Goal: Task Accomplishment & Management: Manage account settings

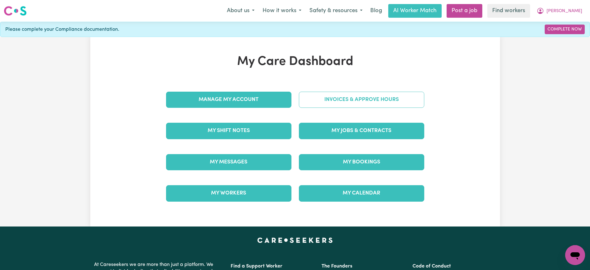
click at [299, 104] on link "Invoices & Approve Hours" at bounding box center [361, 100] width 125 height 16
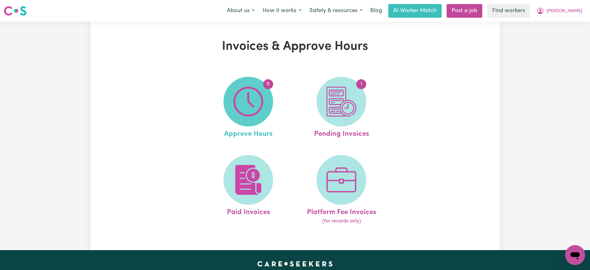
click at [232, 103] on span "0" at bounding box center [248, 102] width 50 height 50
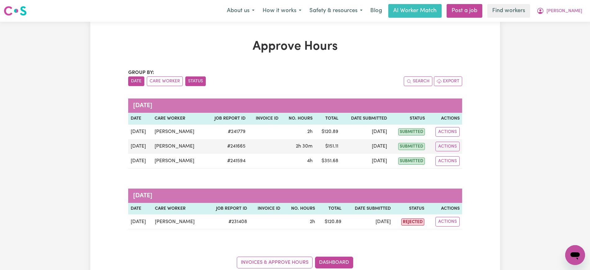
click at [195, 82] on button "Status" at bounding box center [195, 81] width 20 height 10
click at [162, 80] on button "Care Worker" at bounding box center [165, 81] width 36 height 10
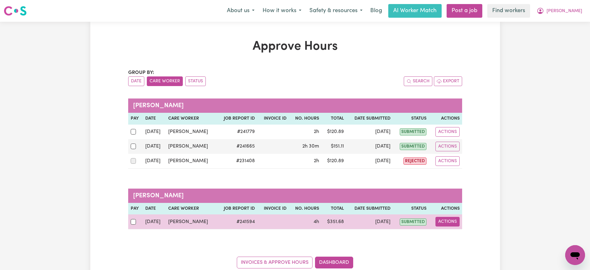
click at [438, 223] on button "Actions" at bounding box center [447, 222] width 24 height 10
click at [451, 232] on link "View Job Report" at bounding box center [463, 236] width 53 height 12
select select "pm"
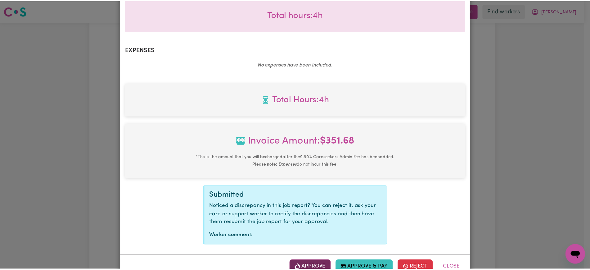
scroll to position [217, 0]
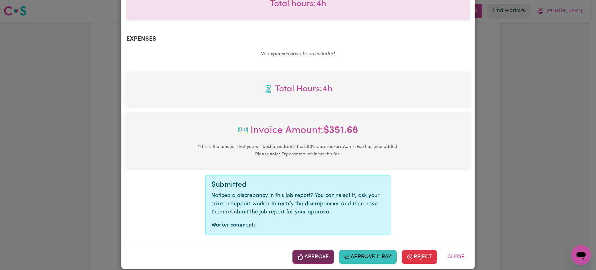
click at [309, 250] on button "Approve" at bounding box center [313, 257] width 42 height 14
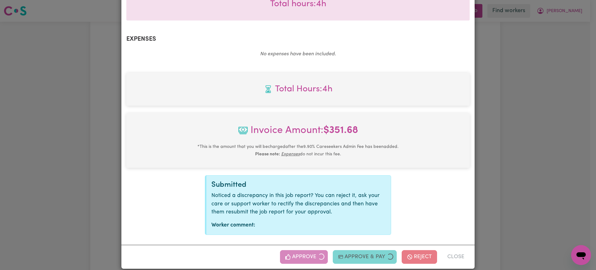
click at [540, 172] on div "Job Report # 241594 - [PERSON_NAME] Summary Job report # 241594 Client name: [P…" at bounding box center [298, 135] width 596 height 270
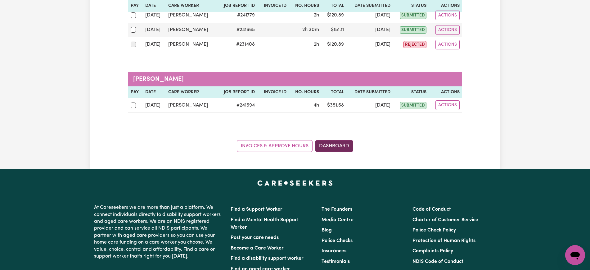
click at [343, 141] on link "Dashboard" at bounding box center [334, 146] width 38 height 12
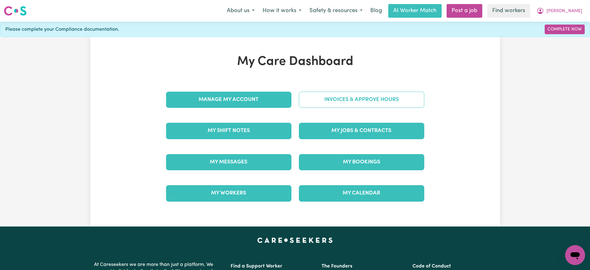
click at [353, 104] on link "Invoices & Approve Hours" at bounding box center [361, 100] width 125 height 16
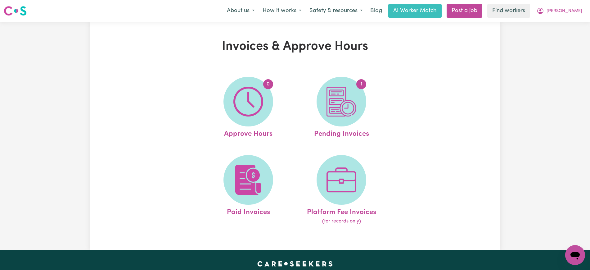
click at [353, 104] on img at bounding box center [341, 102] width 30 height 30
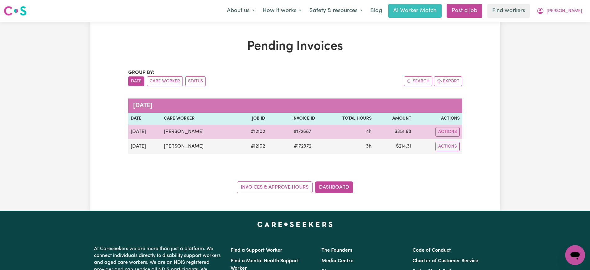
click at [297, 132] on span "# 172687" at bounding box center [302, 131] width 25 height 7
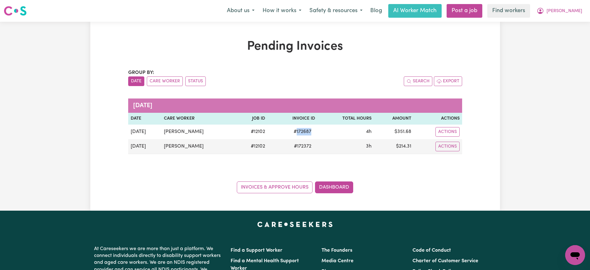
copy span "172687"
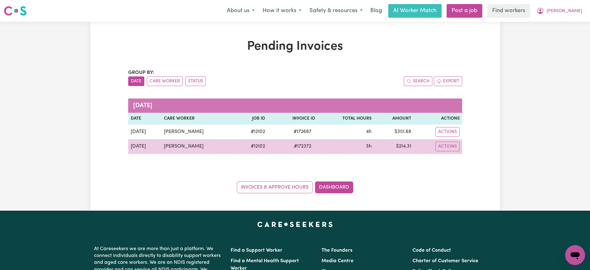
click at [301, 146] on span "# 172372" at bounding box center [302, 145] width 25 height 7
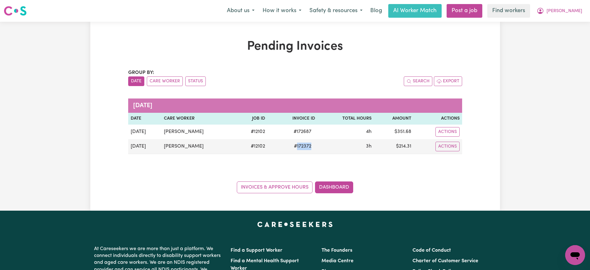
copy span "172372"
click at [344, 182] on link "Dashboard" at bounding box center [334, 187] width 38 height 12
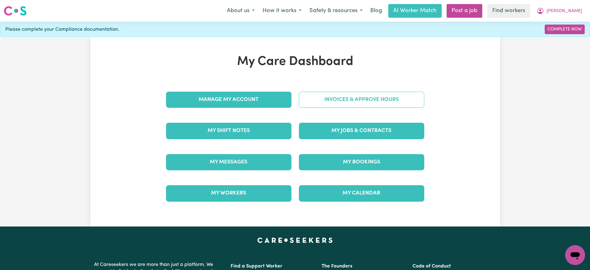
click at [327, 102] on link "Invoices & Approve Hours" at bounding box center [361, 100] width 125 height 16
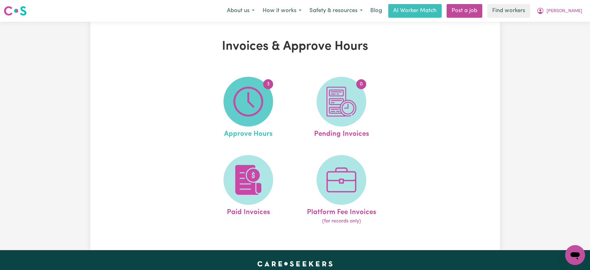
click at [242, 119] on span "3" at bounding box center [248, 102] width 50 height 50
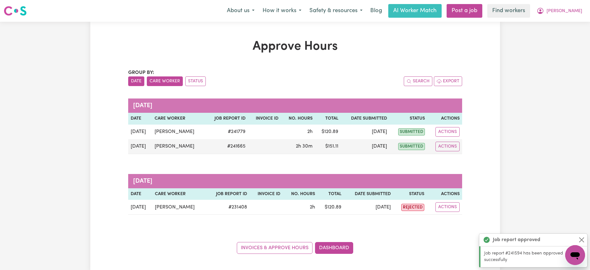
click at [158, 81] on button "Care Worker" at bounding box center [165, 81] width 36 height 10
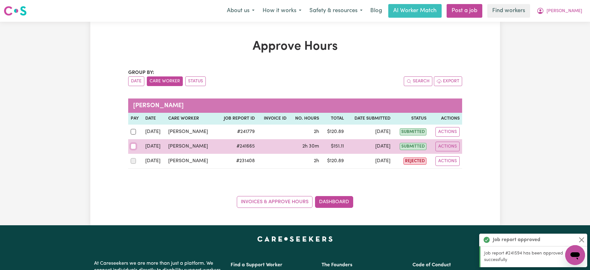
click at [133, 143] on input "checkbox" at bounding box center [134, 146] width 6 height 6
checkbox input "true"
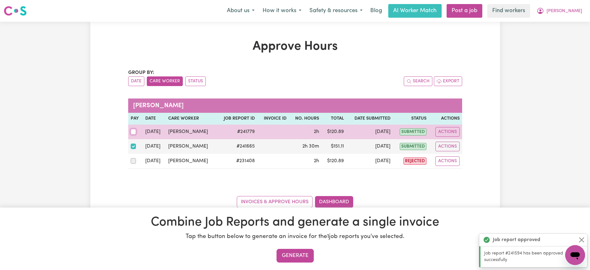
click at [133, 130] on input "checkbox" at bounding box center [134, 132] width 6 height 6
checkbox input "true"
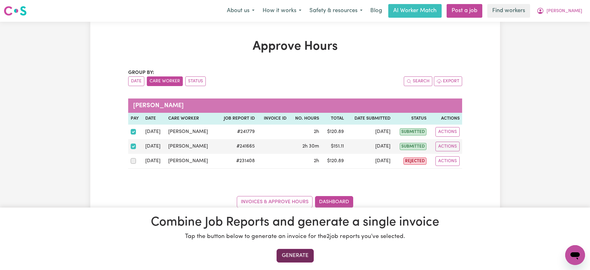
click at [303, 254] on button "Generate" at bounding box center [294, 256] width 37 height 14
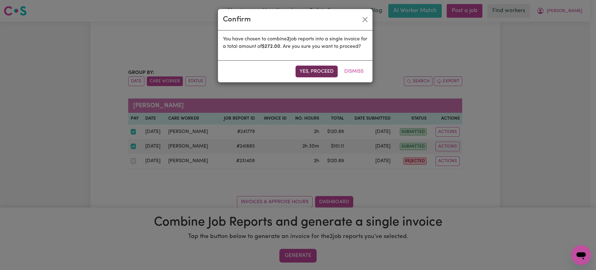
click at [322, 77] on button "Yes, proceed" at bounding box center [316, 71] width 42 height 12
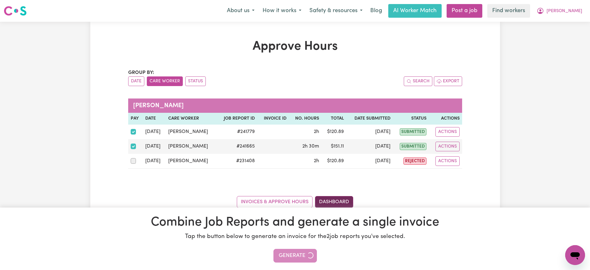
click at [334, 202] on link "Dashboard" at bounding box center [334, 202] width 38 height 12
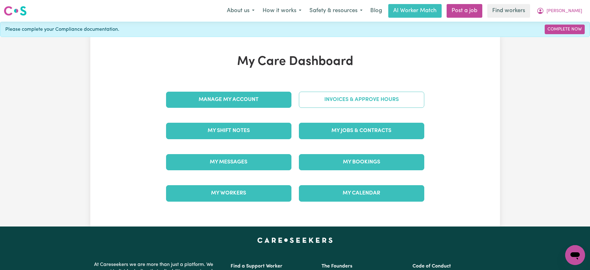
click at [312, 104] on link "Invoices & Approve Hours" at bounding box center [361, 100] width 125 height 16
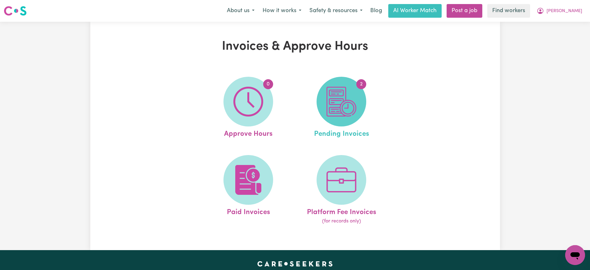
click at [348, 122] on span "2" at bounding box center [341, 102] width 50 height 50
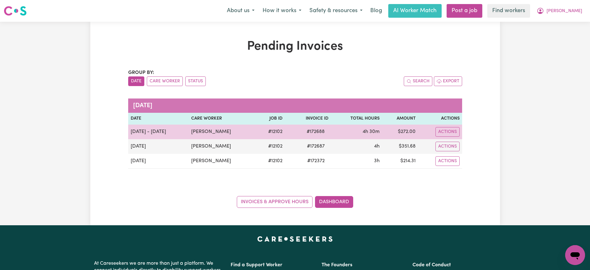
click at [308, 128] on span "# 172688" at bounding box center [315, 131] width 25 height 7
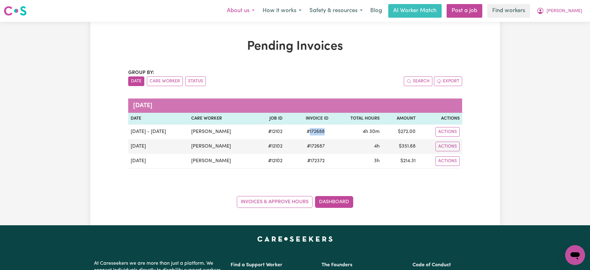
copy span "172688"
click at [544, 11] on icon "My Account" at bounding box center [539, 10] width 7 height 7
click at [555, 34] on link "Logout" at bounding box center [561, 36] width 49 height 12
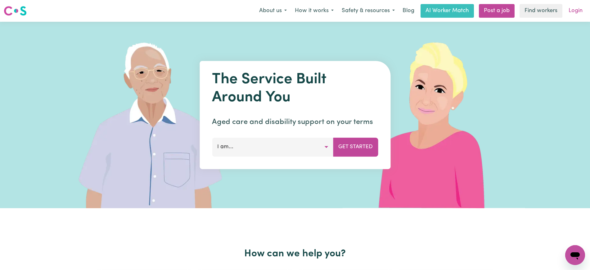
click at [570, 13] on link "Login" at bounding box center [575, 11] width 21 height 14
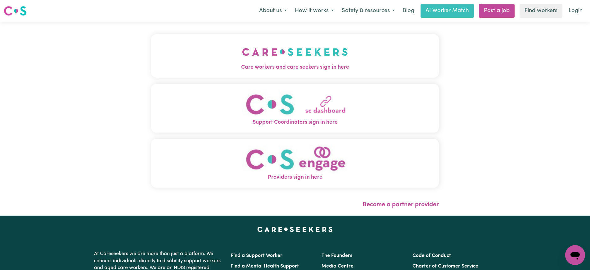
click at [347, 60] on button "Care workers and care seekers sign in here" at bounding box center [295, 55] width 288 height 43
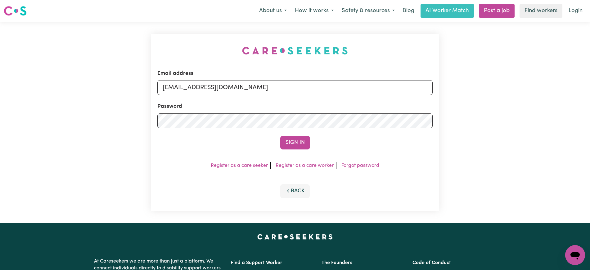
drag, startPoint x: 160, startPoint y: 47, endPoint x: 237, endPoint y: 54, distance: 77.5
click at [160, 47] on div "Email address [EMAIL_ADDRESS][DOMAIN_NAME] Password Sign In Register as a care …" at bounding box center [294, 122] width 295 height 201
drag, startPoint x: 194, startPoint y: 88, endPoint x: 584, endPoint y: 103, distance: 390.3
click at [584, 103] on div "Email address [EMAIL_ADDRESS][DOMAIN_NAME] Password Sign In Register as a care …" at bounding box center [295, 122] width 590 height 201
type input "[EMAIL_ADDRESS][DOMAIN_NAME]"
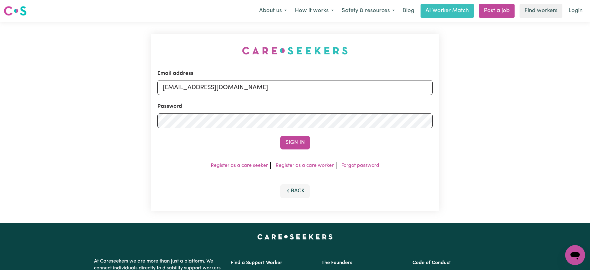
click at [280, 136] on button "Sign In" at bounding box center [295, 143] width 30 height 14
